Goal: Task Accomplishment & Management: Complete application form

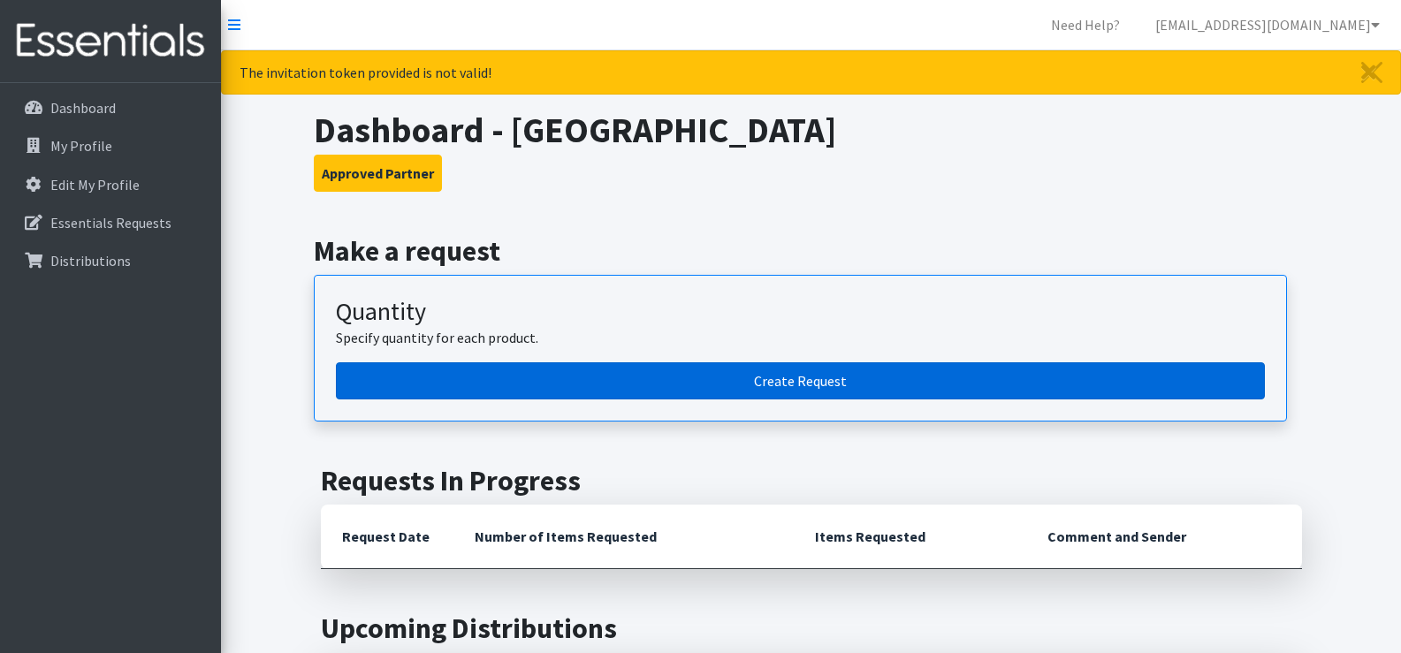
click at [643, 377] on link "Create Request" at bounding box center [800, 380] width 929 height 37
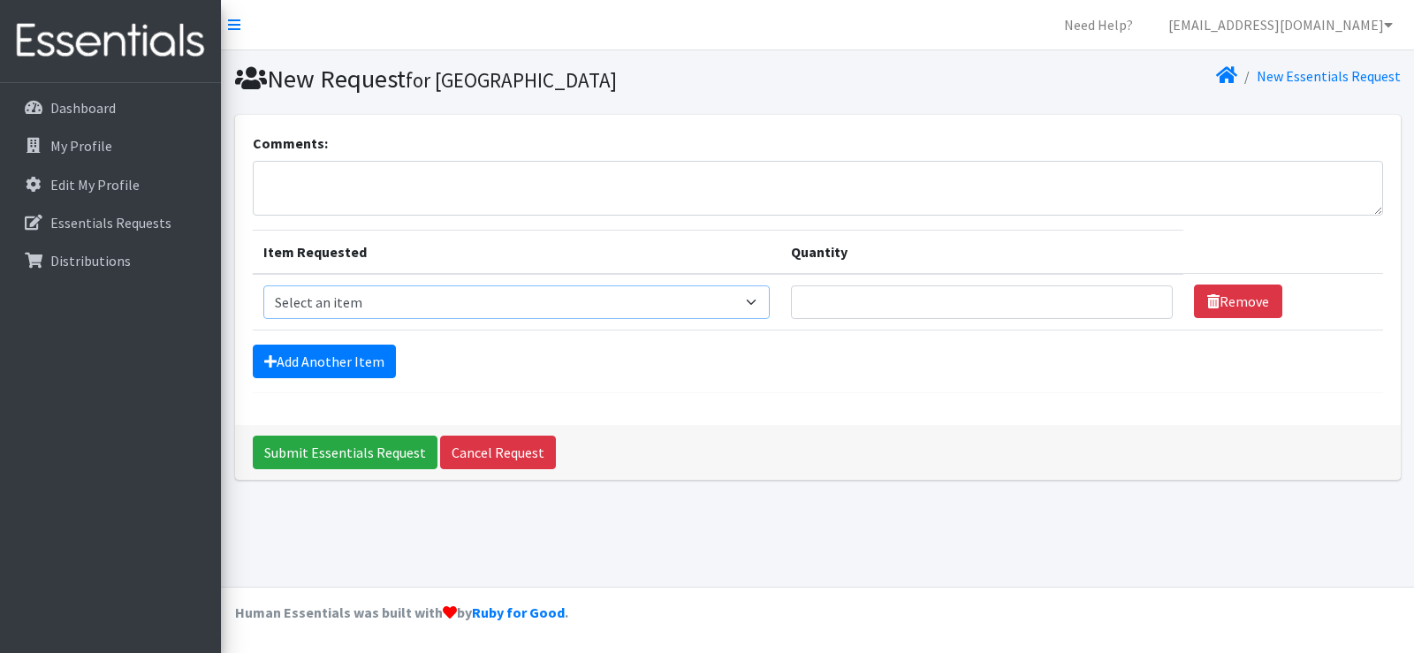
click at [760, 305] on select "Select an item Liners (Pack of 100) Makeup Bag (25) Pads 1 (Pack of 25) Pads 2 …" at bounding box center [516, 302] width 507 height 34
select select "13532"
click at [263, 285] on select "Select an item Liners (Pack of 100) Makeup Bag (25) Pads 1 (Pack of 25) Pads 2 …" at bounding box center [516, 302] width 507 height 34
click at [350, 367] on link "Add Another Item" at bounding box center [324, 362] width 143 height 34
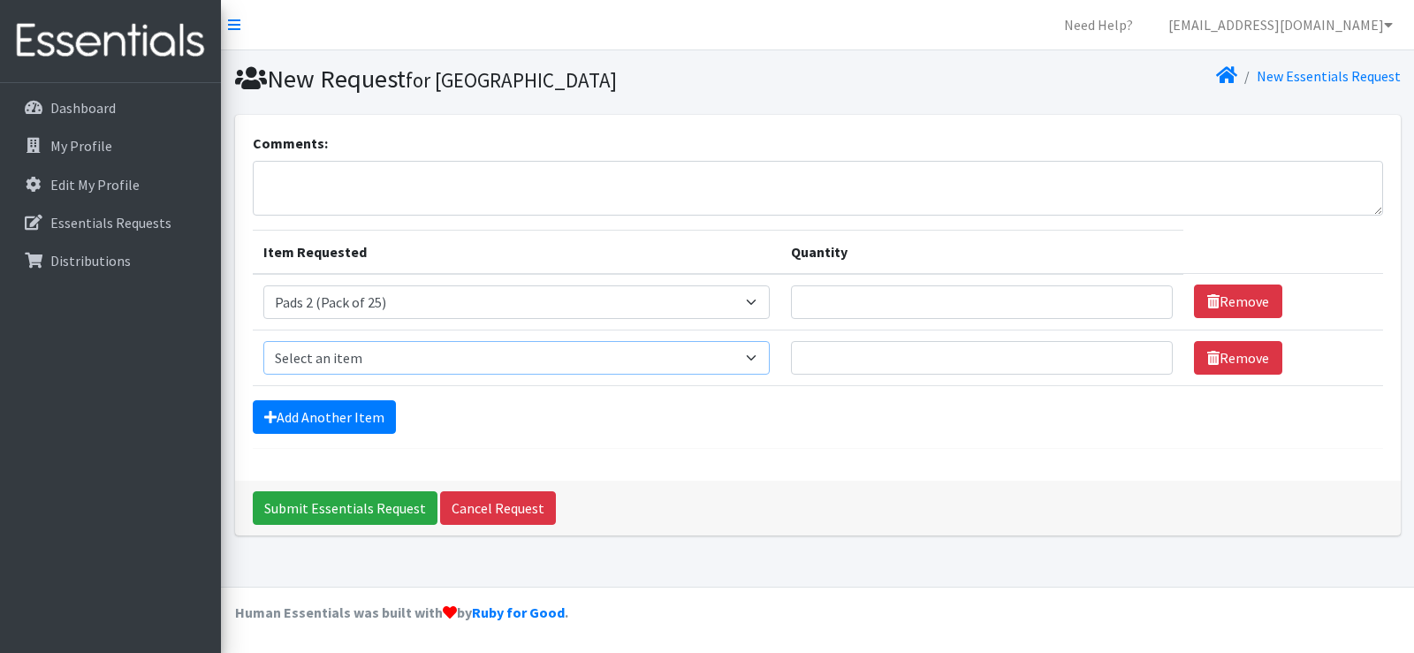
click at [391, 360] on select "Select an item Liners (Pack of 100) Makeup Bag (25) Pads 1 (Pack of 25) Pads 2 …" at bounding box center [516, 358] width 507 height 34
select select "13533"
click at [263, 341] on select "Select an item Liners (Pack of 100) Makeup Bag (25) Pads 1 (Pack of 25) Pads 2 …" at bounding box center [516, 358] width 507 height 34
click at [356, 419] on link "Add Another Item" at bounding box center [324, 417] width 143 height 34
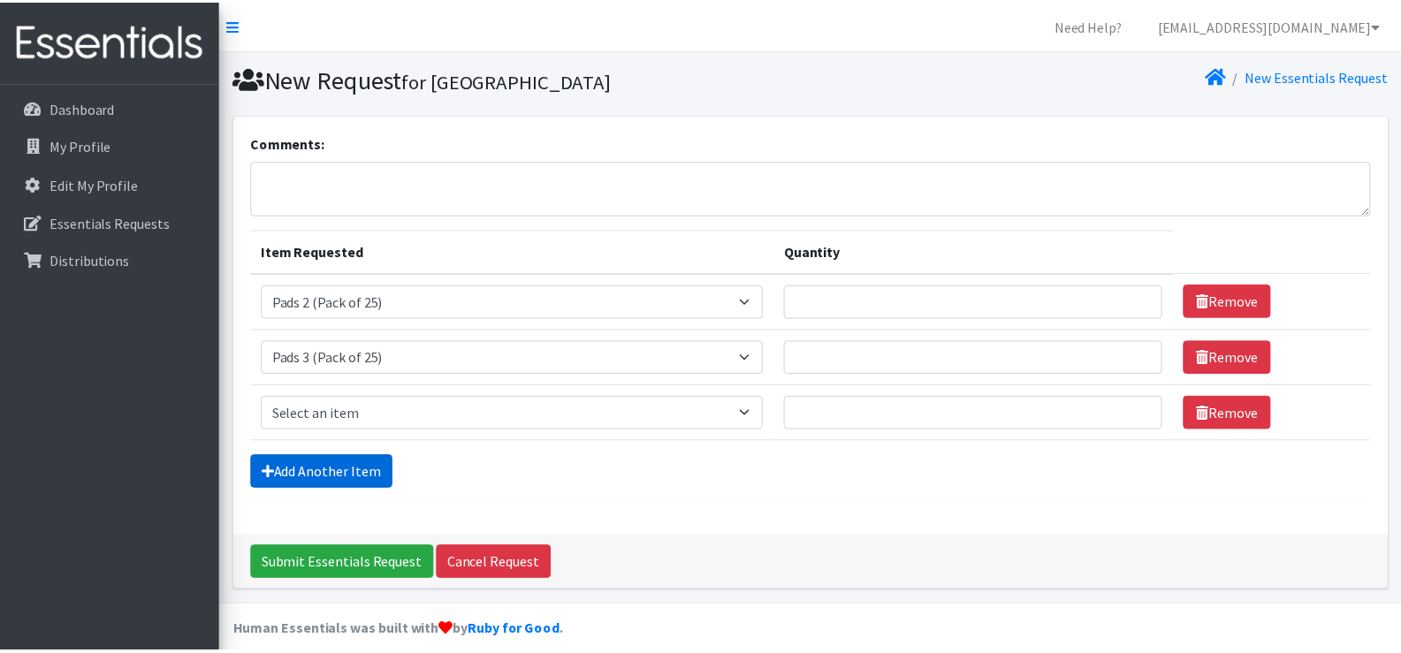
scroll to position [19, 0]
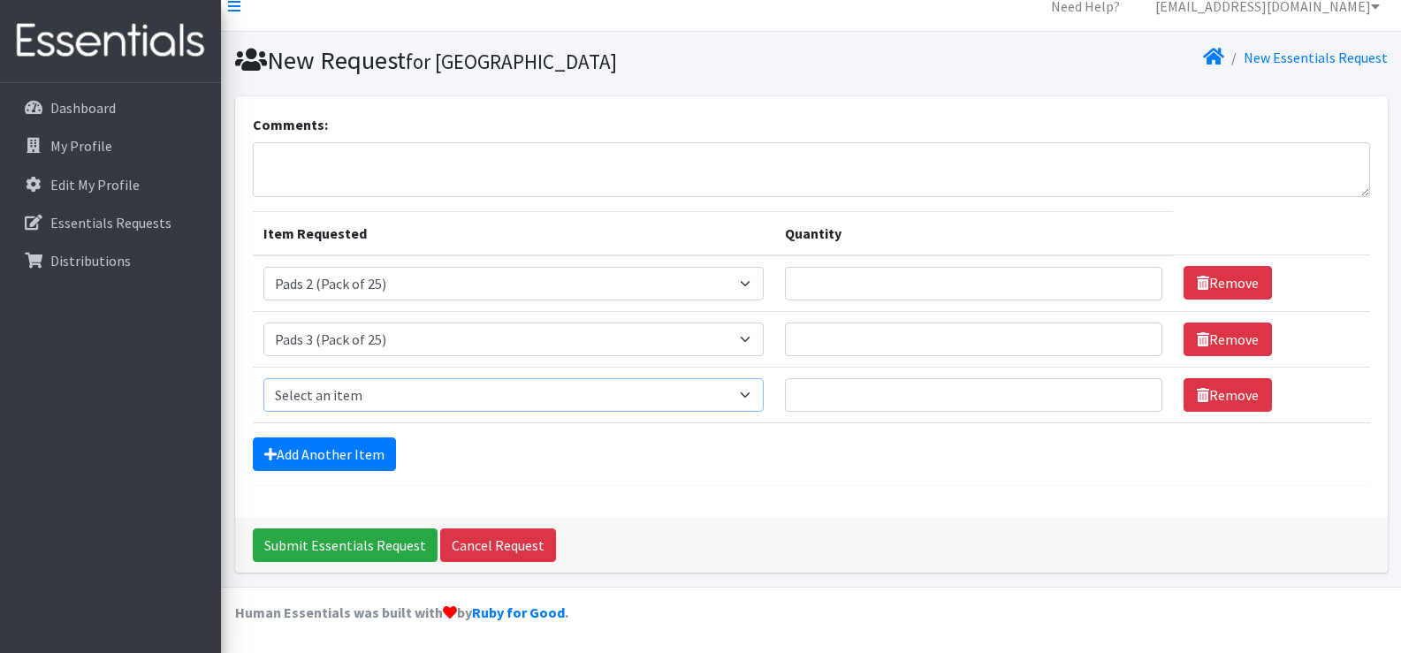
click at [430, 393] on select "Select an item Liners (Pack of 100) Makeup Bag (25) Pads 1 (Pack of 25) Pads 2 …" at bounding box center [513, 395] width 501 height 34
select select "13530"
click at [263, 378] on select "Select an item Liners (Pack of 100) Makeup Bag (25) Pads 1 (Pack of 25) Pads 2 …" at bounding box center [513, 395] width 501 height 34
click at [355, 458] on link "Add Another Item" at bounding box center [324, 454] width 143 height 34
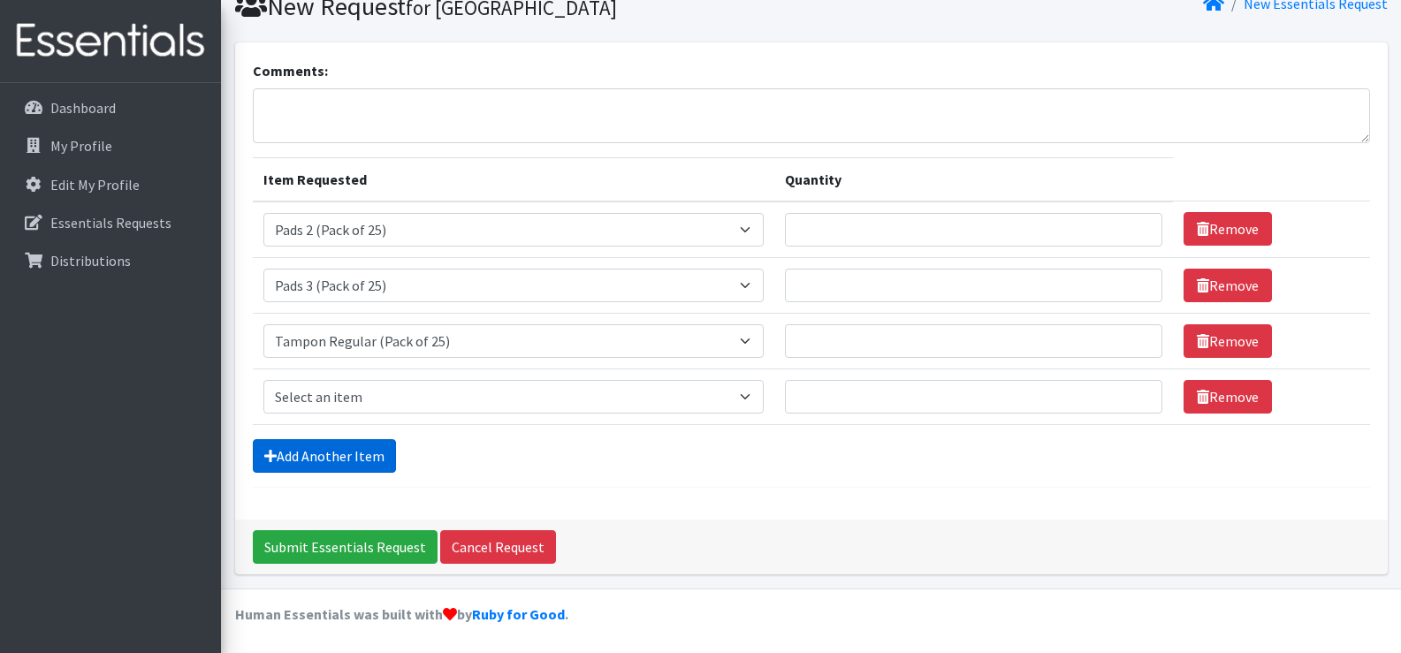
scroll to position [74, 0]
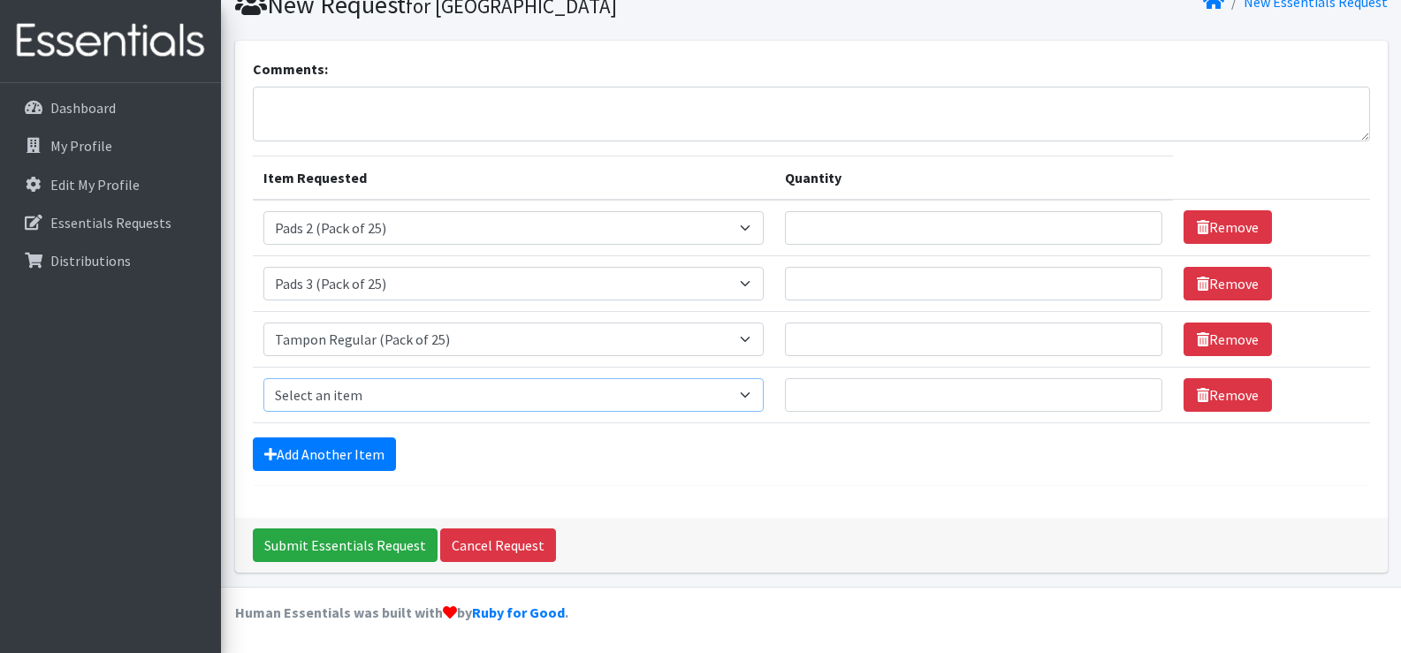
click at [374, 390] on select "Select an item Liners (Pack of 100) Makeup Bag (25) Pads 1 (Pack of 25) Pads 2 …" at bounding box center [513, 395] width 501 height 34
select select "13531"
click at [263, 378] on select "Select an item Liners (Pack of 100) Makeup Bag (25) Pads 1 (Pack of 25) Pads 2 …" at bounding box center [513, 395] width 501 height 34
click at [747, 396] on select "Select an item Liners (Pack of 100) Makeup Bag (25) Pads 1 (Pack of 25) Pads 2 …" at bounding box center [513, 395] width 501 height 34
click at [553, 460] on div "Add Another Item" at bounding box center [811, 454] width 1117 height 34
